Goal: Task Accomplishment & Management: Manage account settings

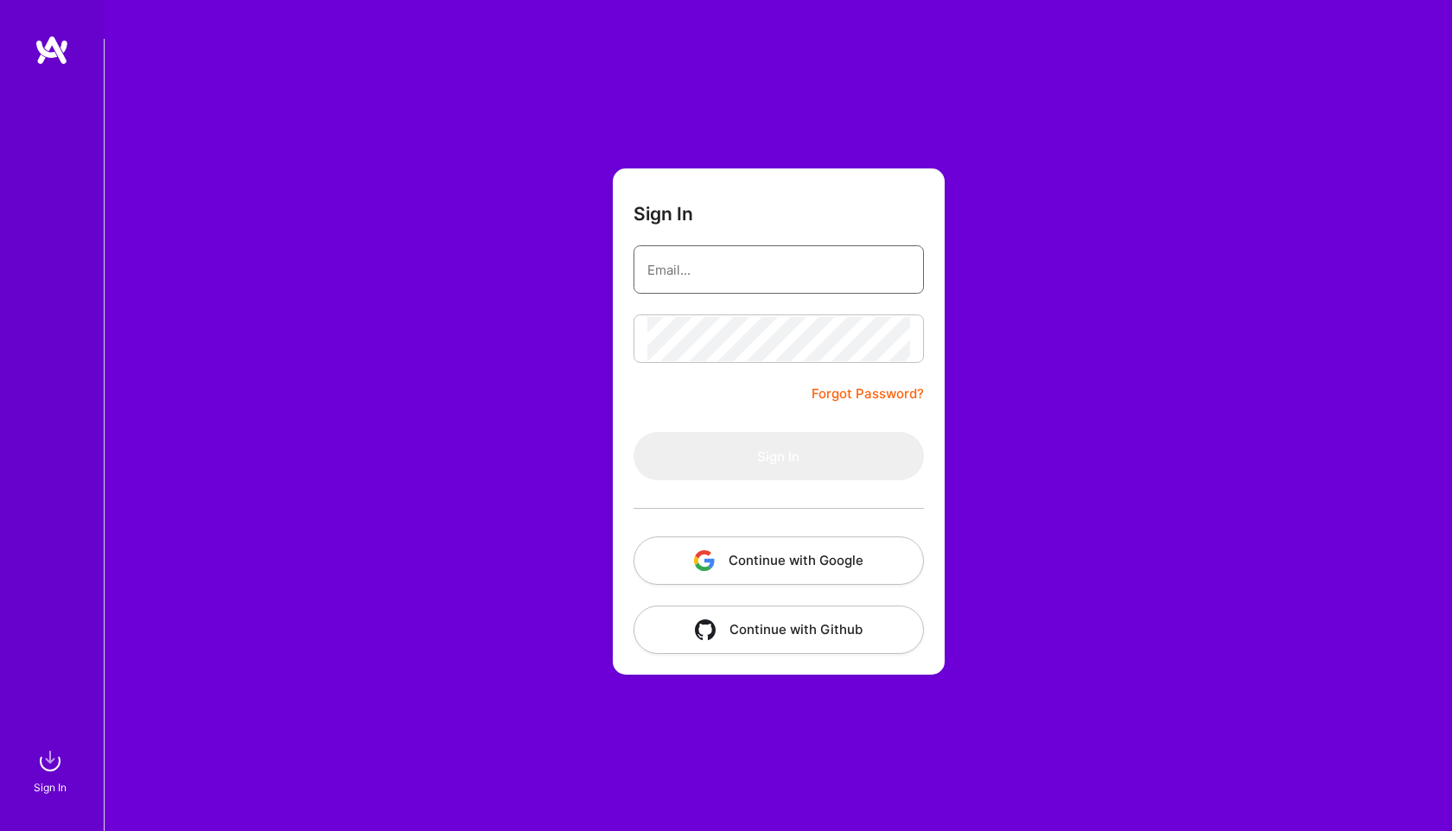
click at [736, 248] on input "email" at bounding box center [778, 270] width 263 height 44
click at [888, 384] on link "Forgot Password?" at bounding box center [867, 394] width 112 height 21
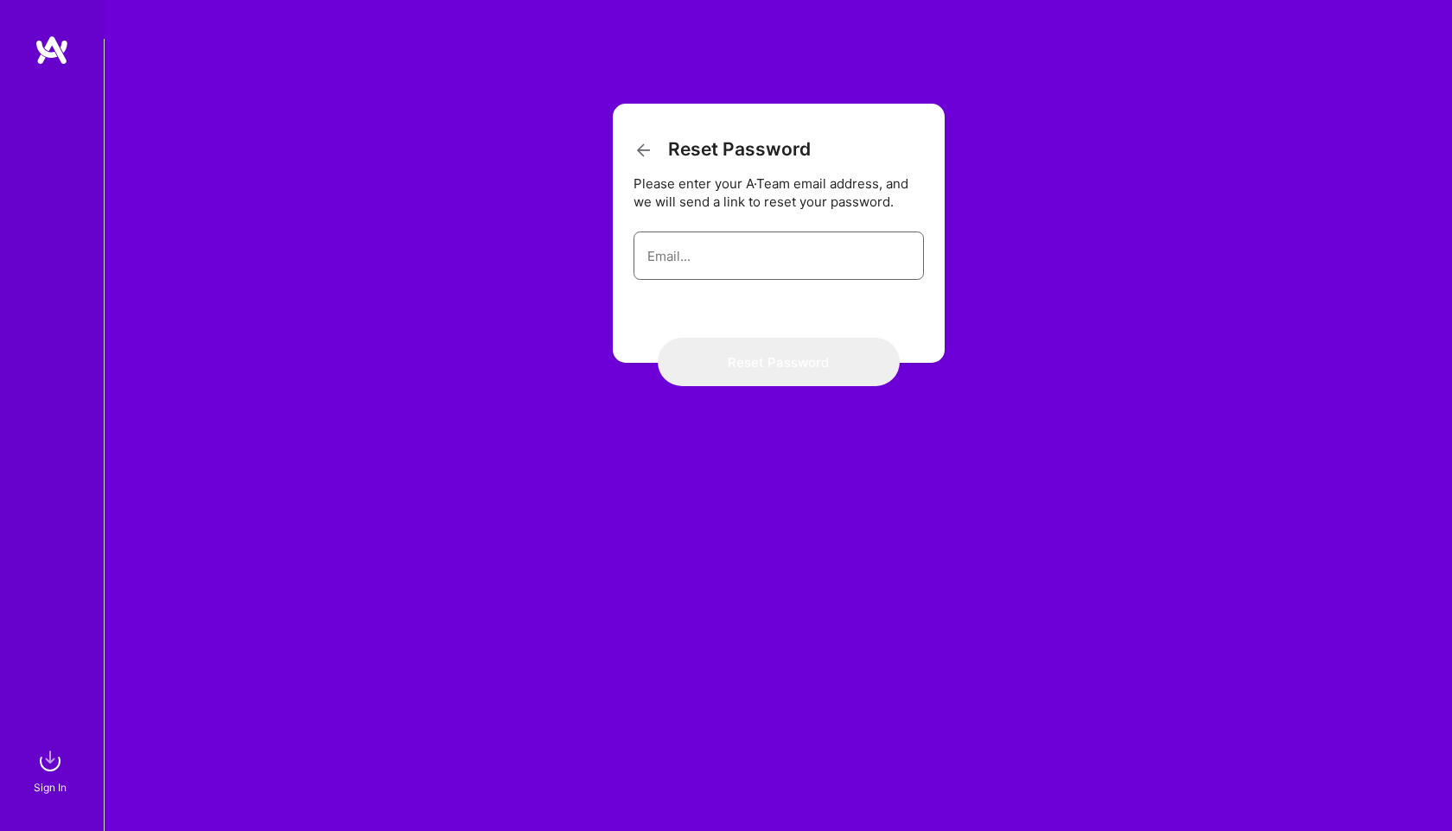
click at [814, 237] on input "email" at bounding box center [778, 256] width 263 height 44
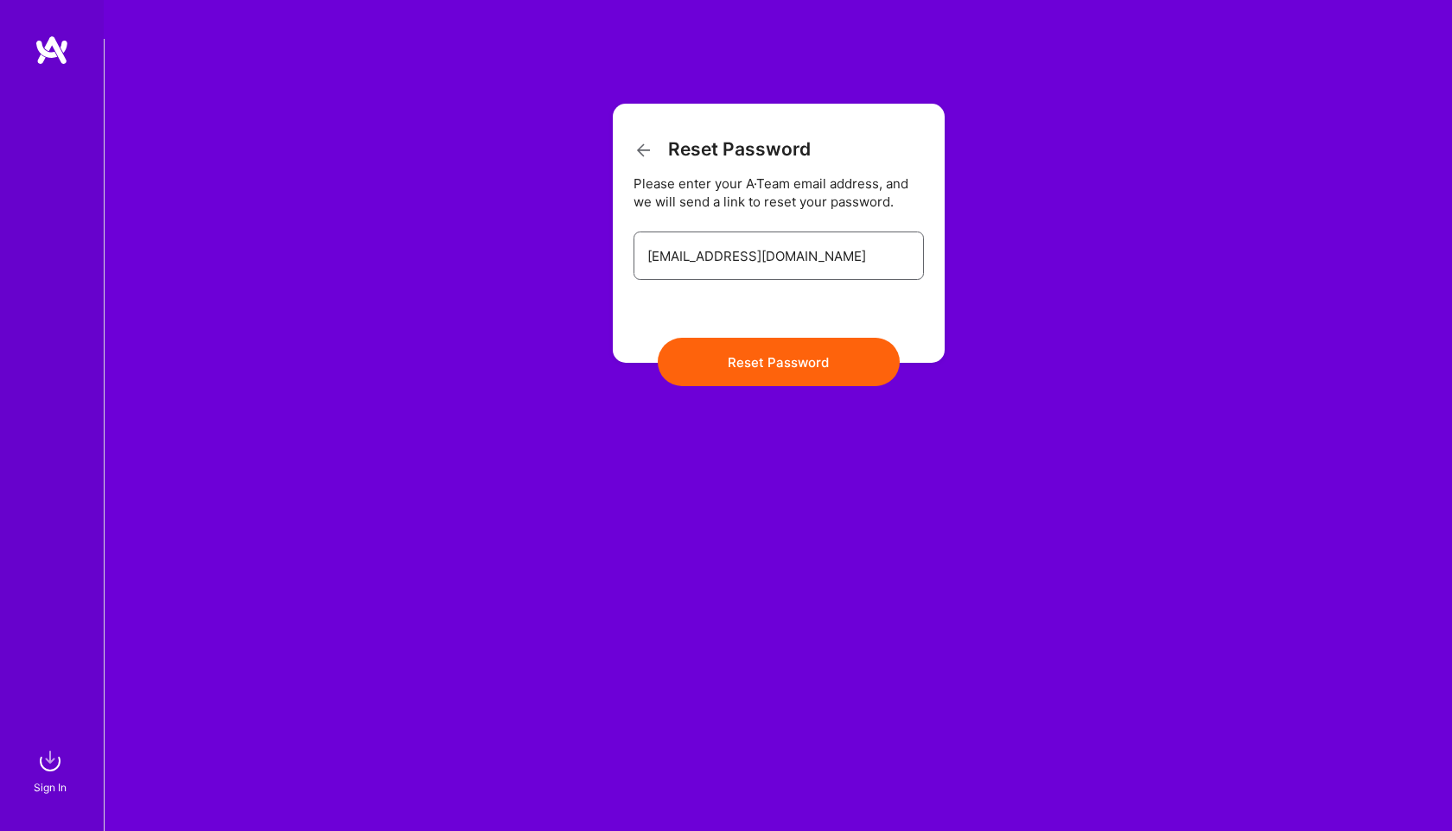
type input "geronimo@remote.club"
click at [658, 338] on button "Reset Password" at bounding box center [779, 362] width 242 height 48
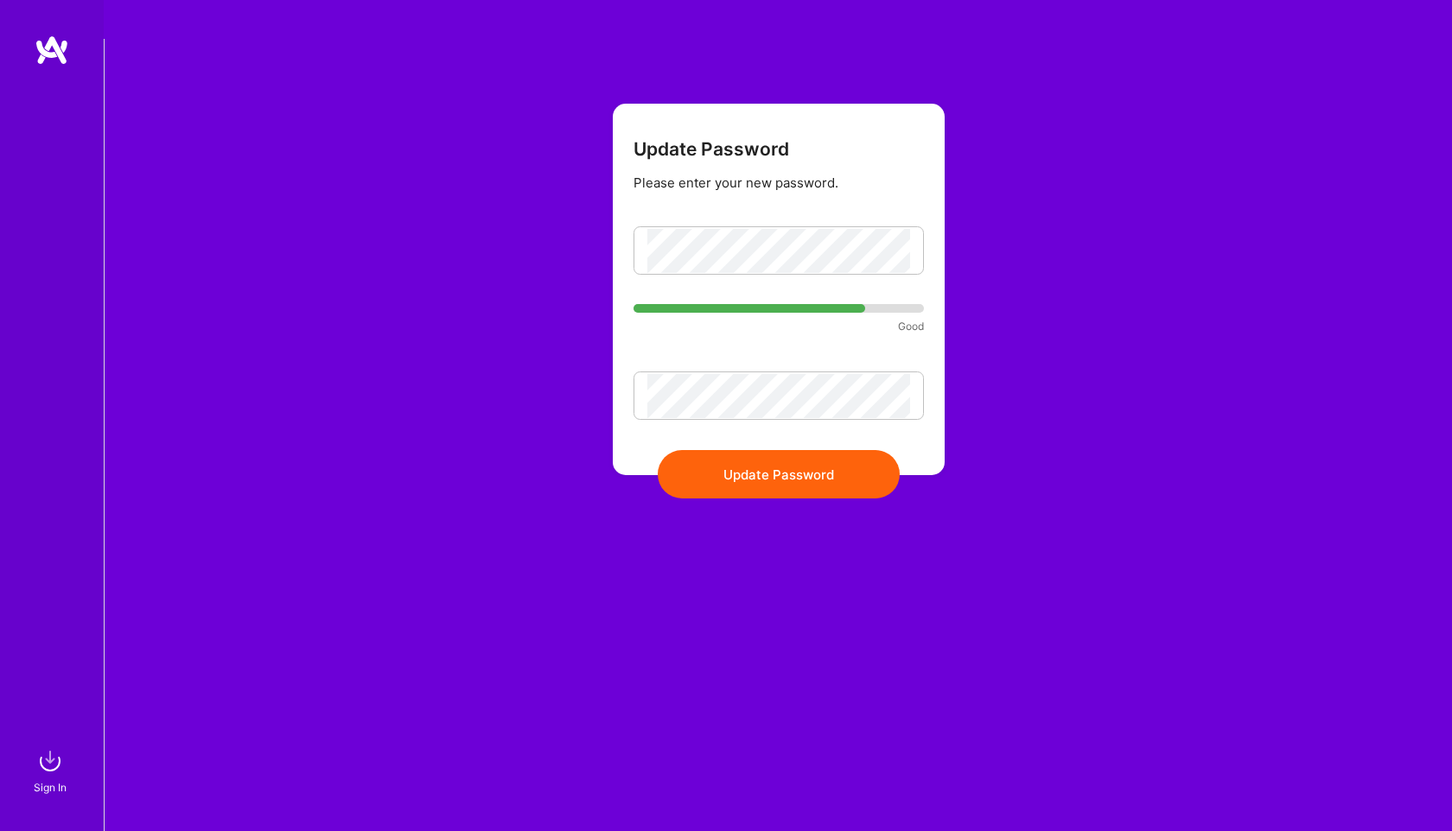
click at [787, 450] on button "Update Password" at bounding box center [779, 474] width 242 height 48
